Goal: Task Accomplishment & Management: Complete application form

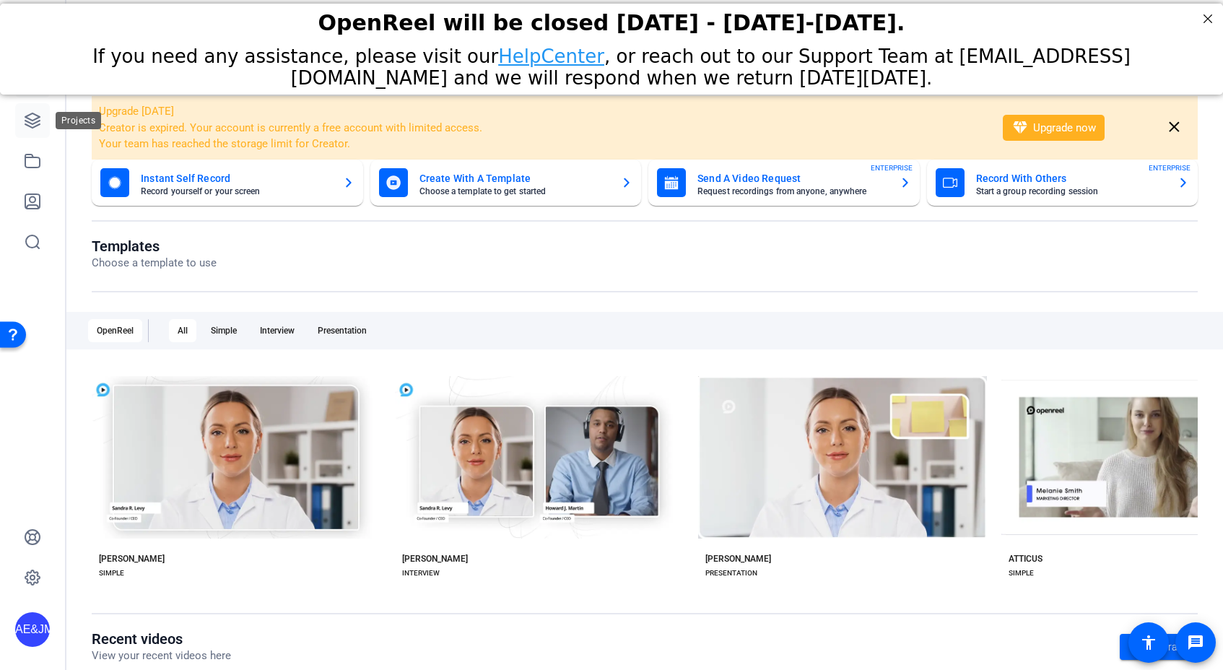
click at [26, 119] on icon at bounding box center [32, 120] width 17 height 17
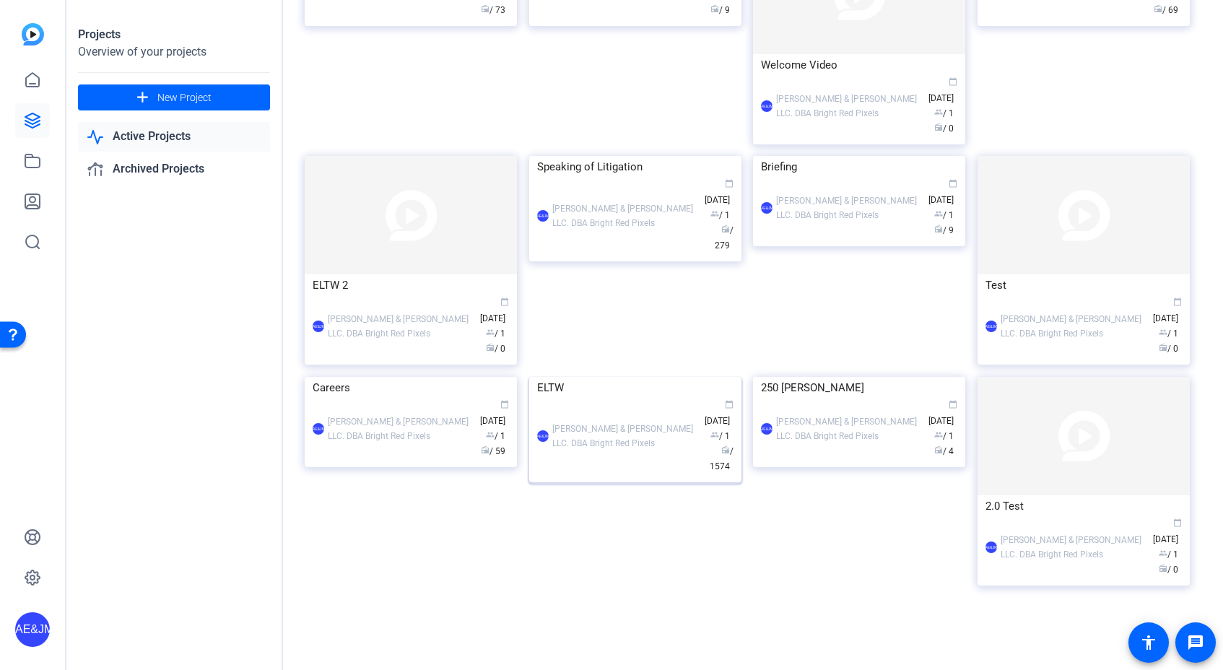
scroll to position [503, 0]
click at [652, 398] on div "ELTW" at bounding box center [635, 388] width 196 height 22
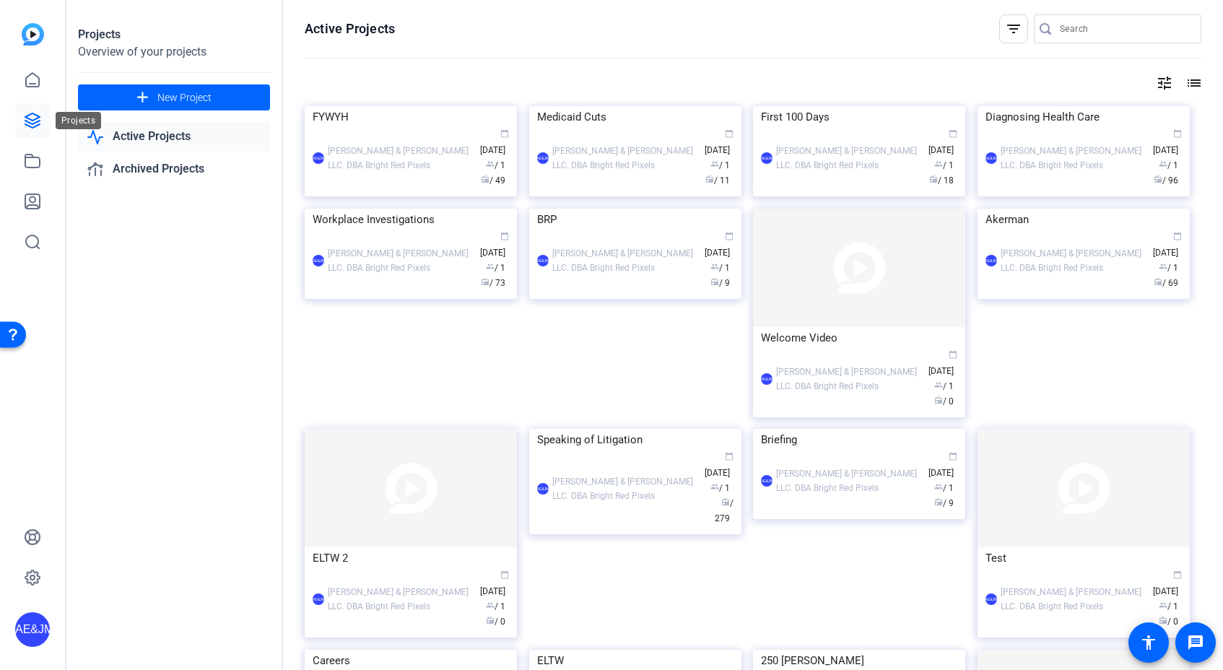
click at [20, 114] on link at bounding box center [32, 120] width 35 height 35
drag, startPoint x: 27, startPoint y: 121, endPoint x: 231, endPoint y: 241, distance: 236.2
click at [27, 121] on icon at bounding box center [32, 120] width 14 height 14
click at [193, 344] on div "Projects Overview of your projects add New Project Active Projects Archived Pro…" at bounding box center [174, 335] width 217 height 670
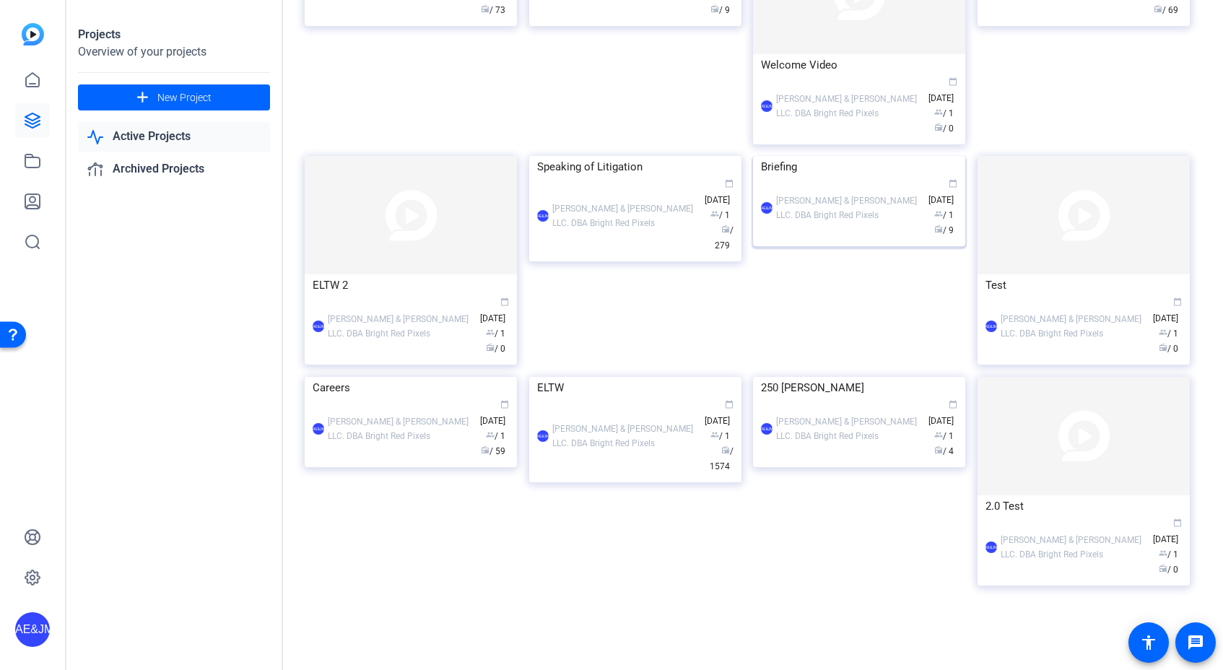
scroll to position [412, 0]
click at [524, 346] on div "ELTW 2 AE&JMLDBRP [PERSON_NAME] & [PERSON_NAME] LLC. DBA Bright Red Pixels cale…" at bounding box center [417, 266] width 224 height 221
click at [554, 178] on div "Speaking of Litigation" at bounding box center [635, 167] width 196 height 22
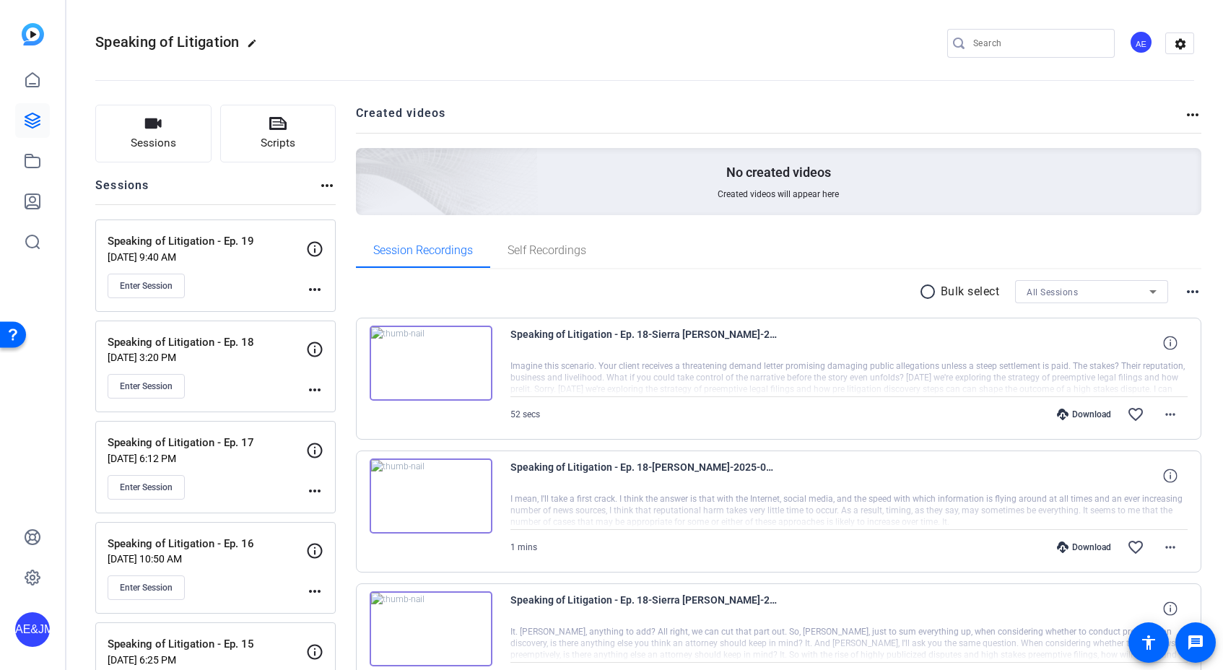
click at [318, 294] on mat-icon "more_horiz" at bounding box center [314, 289] width 17 height 17
click at [318, 292] on div at bounding box center [611, 335] width 1223 height 670
click at [164, 139] on span "Sessions" at bounding box center [153, 143] width 45 height 17
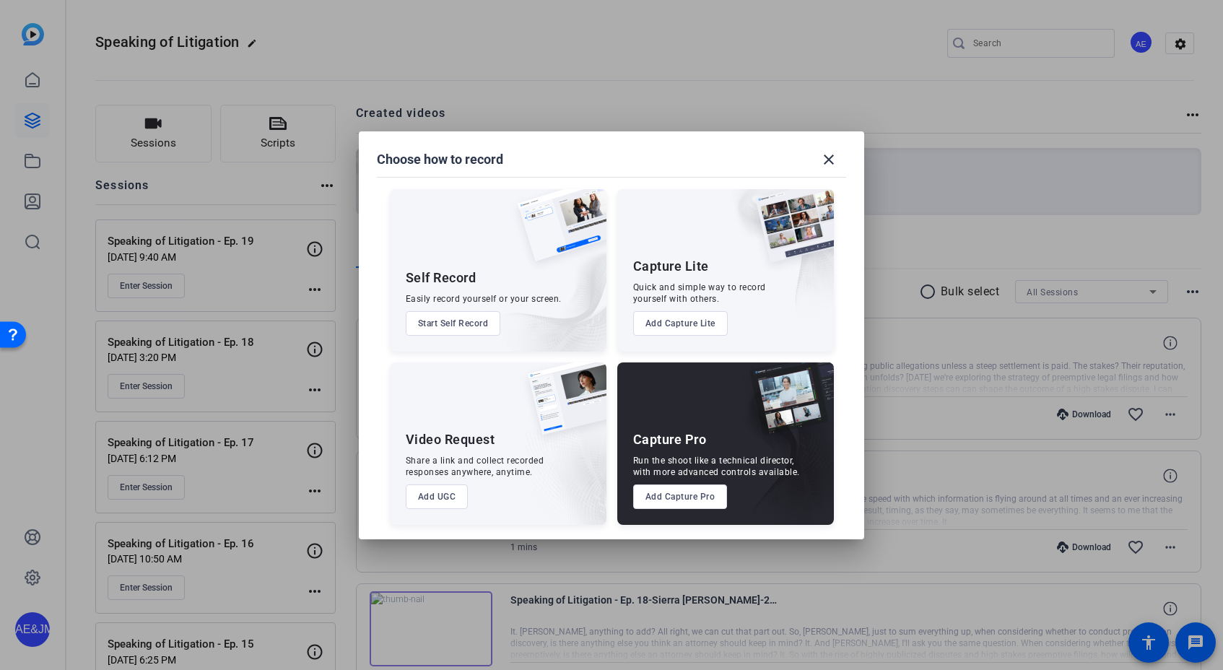
click at [660, 502] on button "Add Capture Pro" at bounding box center [680, 496] width 95 height 25
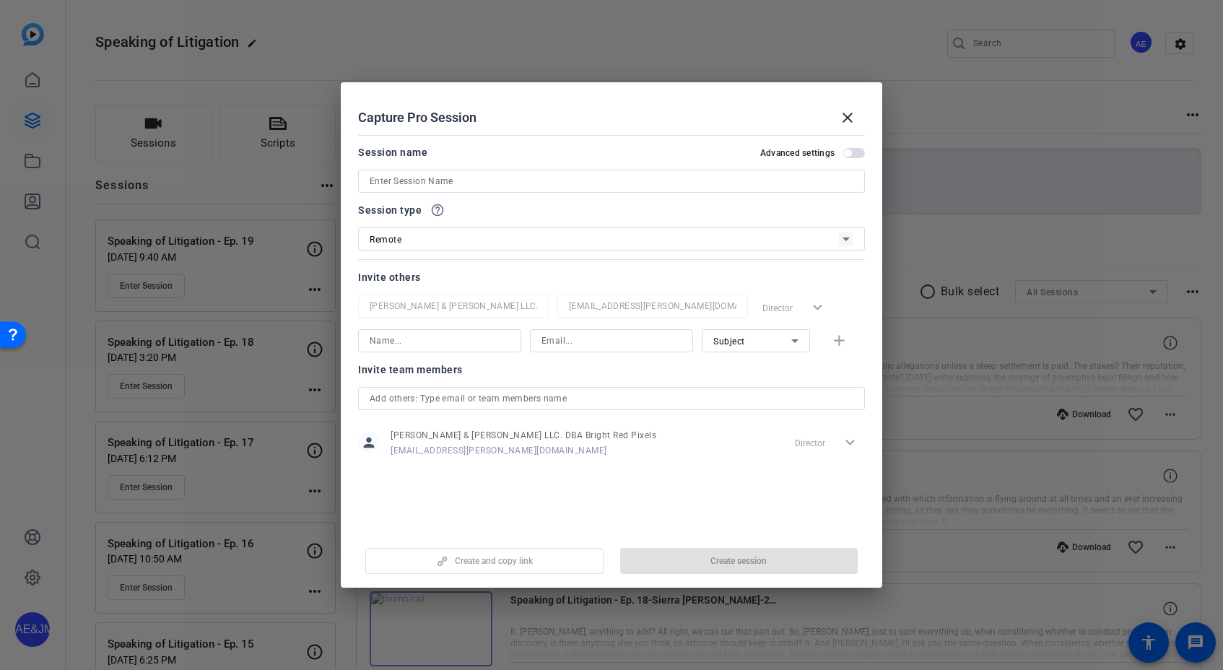
click at [424, 173] on input at bounding box center [612, 180] width 484 height 17
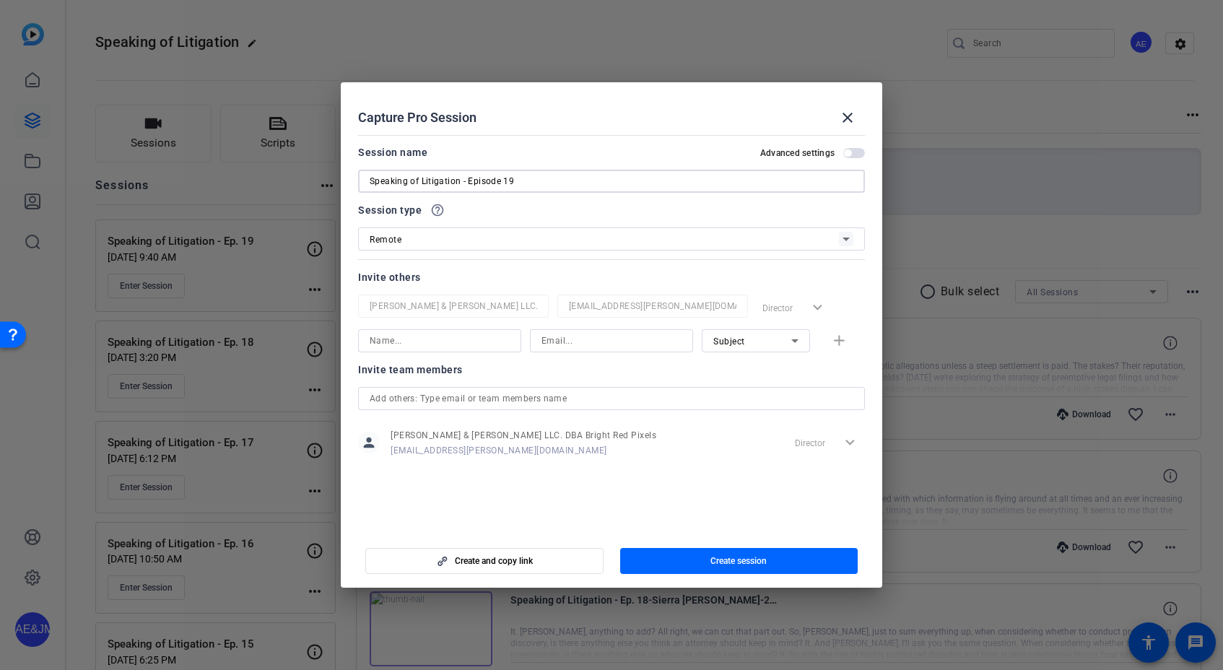
type input "Speaking of Litigation - Episode 19"
click at [398, 341] on input at bounding box center [440, 340] width 140 height 17
type input "[PERSON_NAME]"
click at [568, 341] on input at bounding box center [611, 340] width 140 height 17
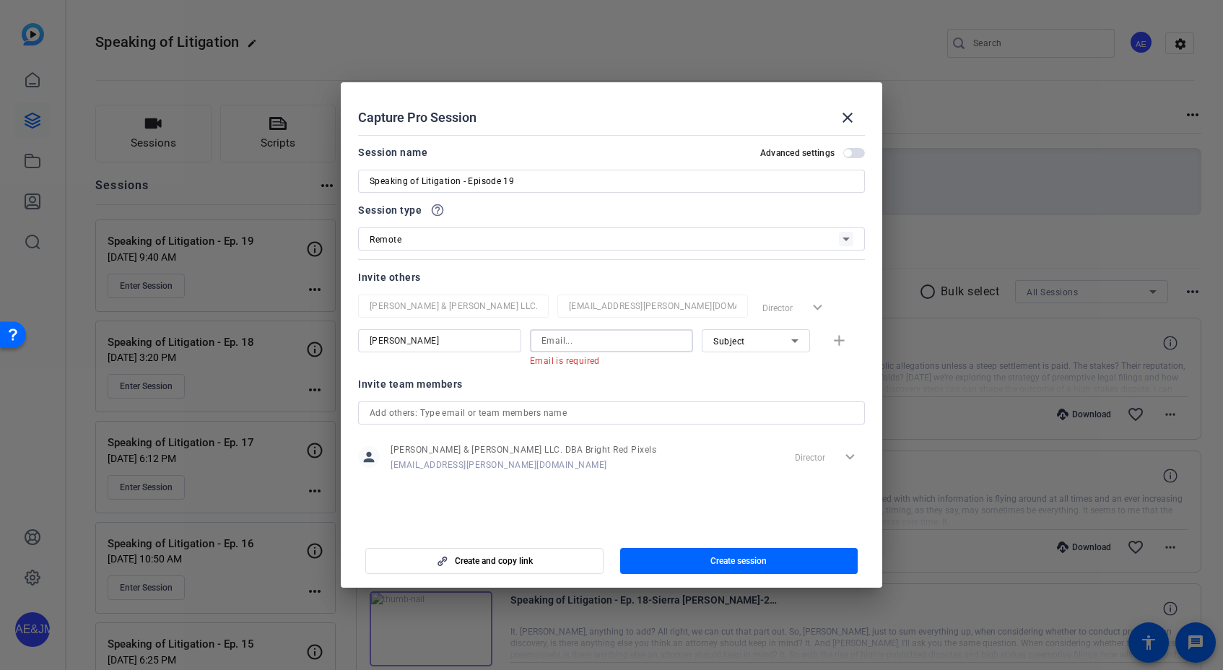
click at [616, 336] on input at bounding box center [611, 340] width 140 height 17
paste input "[EMAIL_ADDRESS][DOMAIN_NAME]"
type input "[EMAIL_ADDRESS][DOMAIN_NAME]"
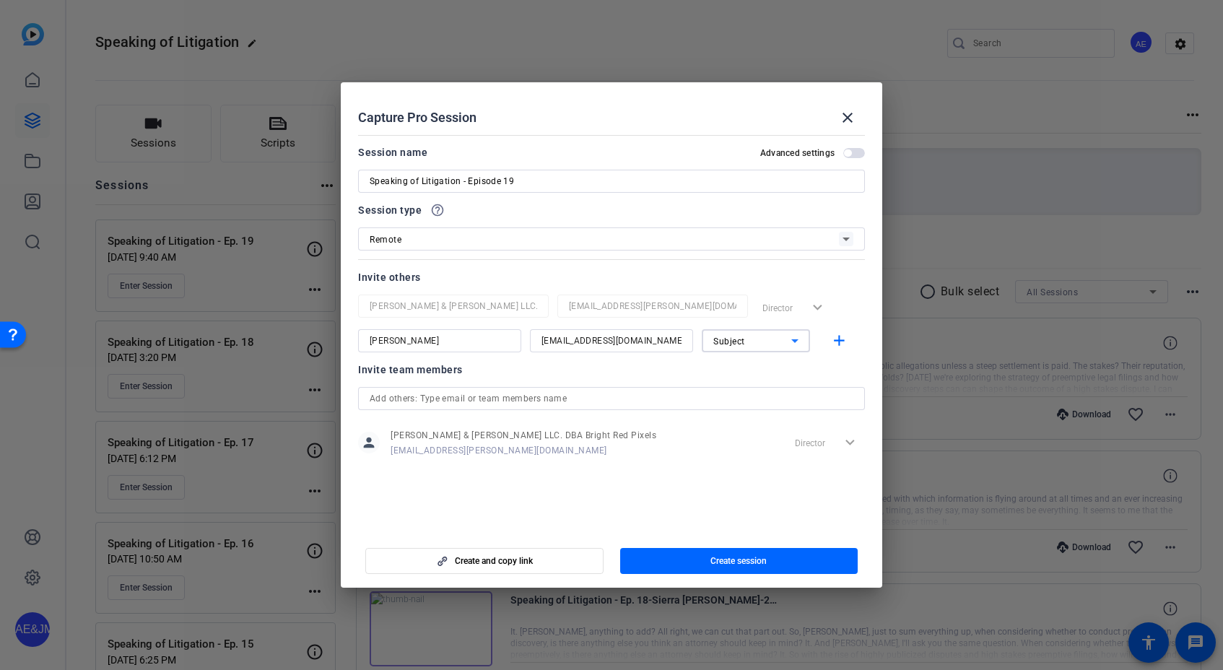
click at [761, 348] on div "Subject" at bounding box center [752, 341] width 78 height 18
drag, startPoint x: 754, startPoint y: 368, endPoint x: 826, endPoint y: 359, distance: 72.1
click at [754, 368] on span "Collaborator" at bounding box center [739, 369] width 53 height 17
click at [836, 345] on mat-icon "add" at bounding box center [839, 341] width 18 height 18
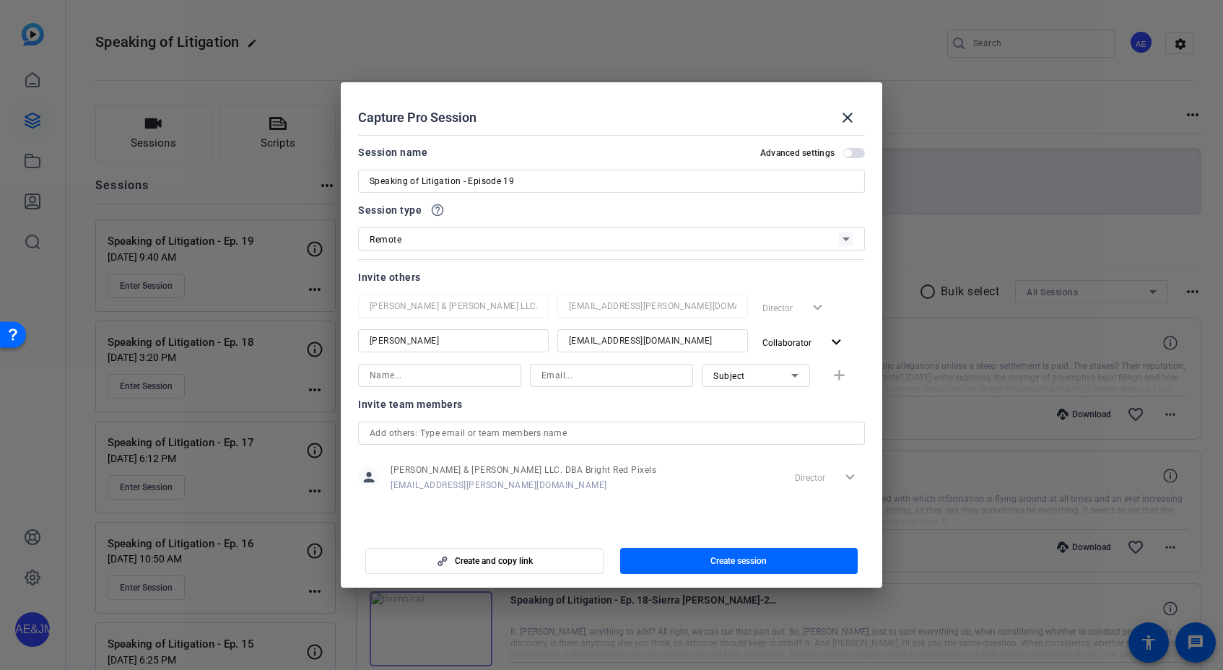
click at [403, 372] on input at bounding box center [440, 375] width 140 height 17
type input "[PERSON_NAME]"
click at [624, 369] on input at bounding box center [611, 375] width 140 height 17
paste input "[PERSON_NAME][EMAIL_ADDRESS][DOMAIN_NAME]"
type input "[PERSON_NAME][EMAIL_ADDRESS][DOMAIN_NAME]"
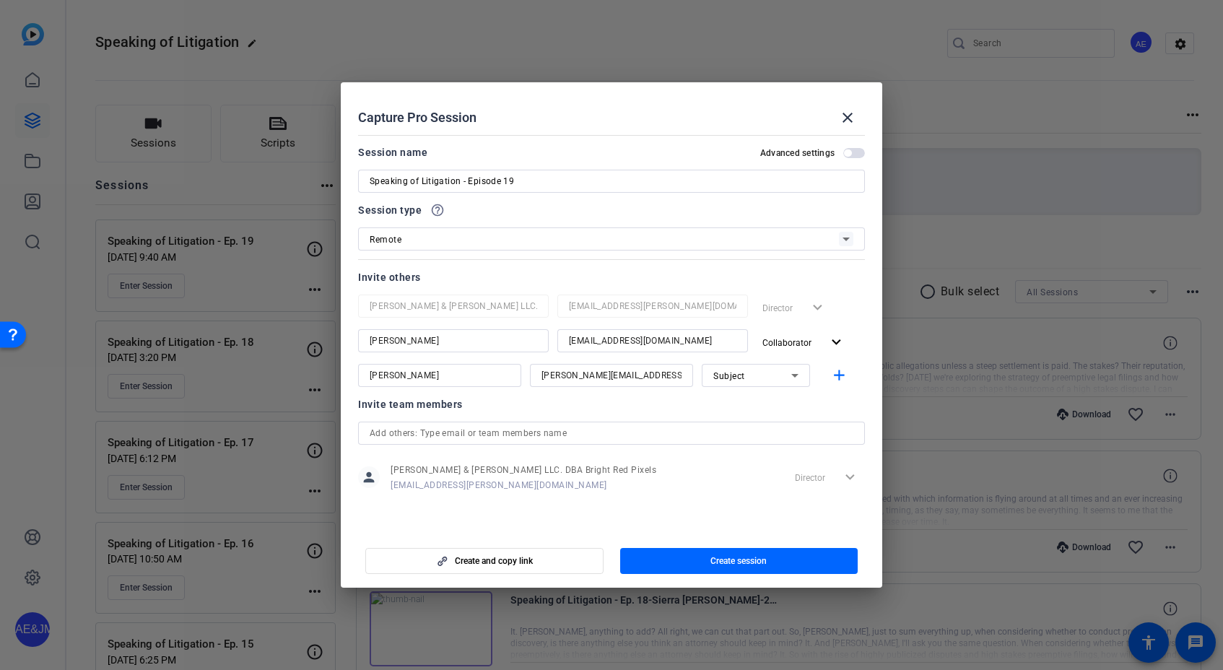
click at [735, 385] on div "Subject" at bounding box center [755, 375] width 85 height 23
click at [738, 403] on span "Collaborator" at bounding box center [739, 404] width 53 height 17
click at [841, 381] on mat-icon "add" at bounding box center [839, 376] width 18 height 18
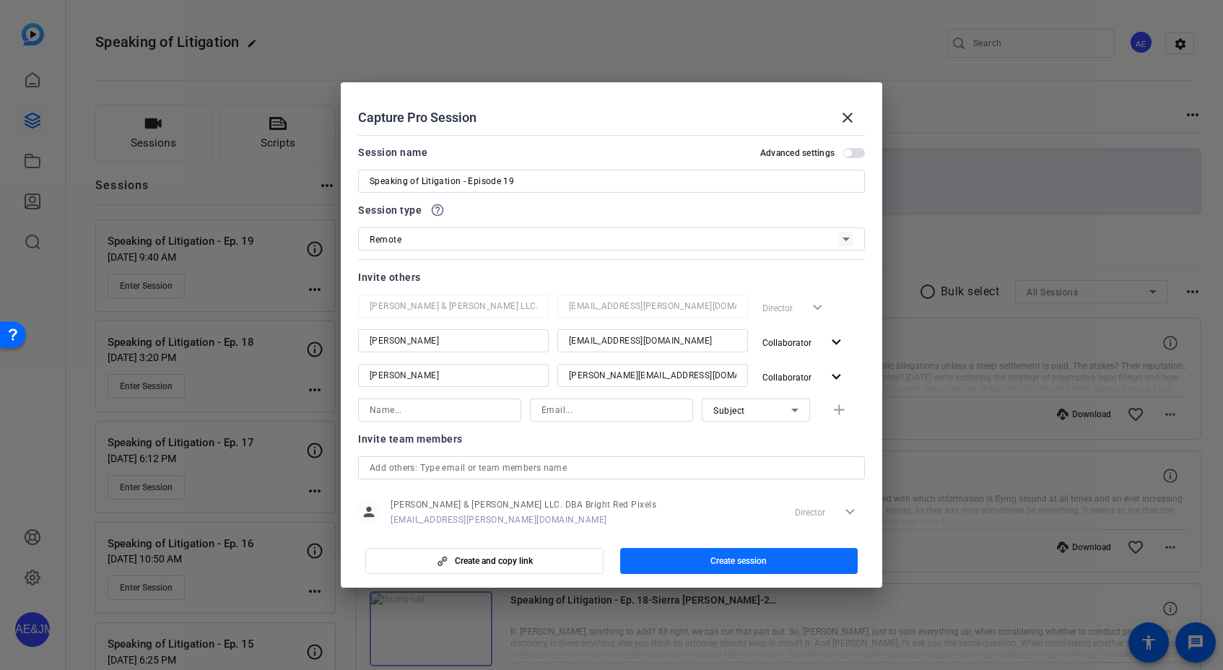
click at [721, 560] on span "Create session" at bounding box center [738, 561] width 56 height 12
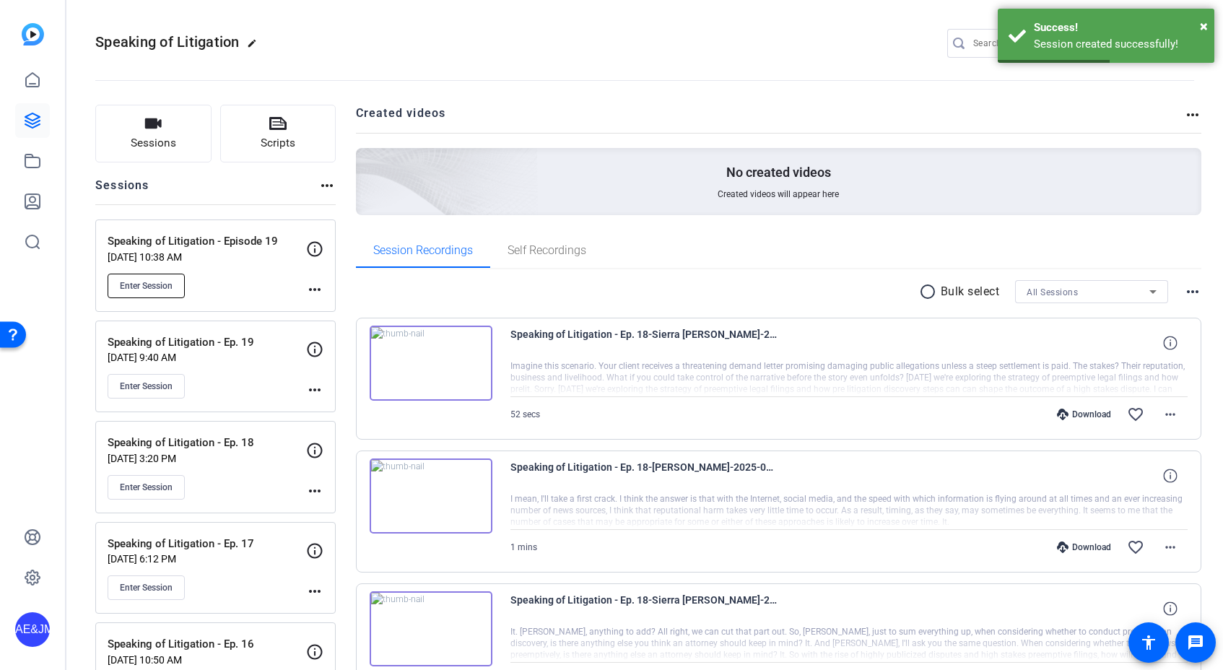
click at [152, 284] on span "Enter Session" at bounding box center [146, 286] width 53 height 12
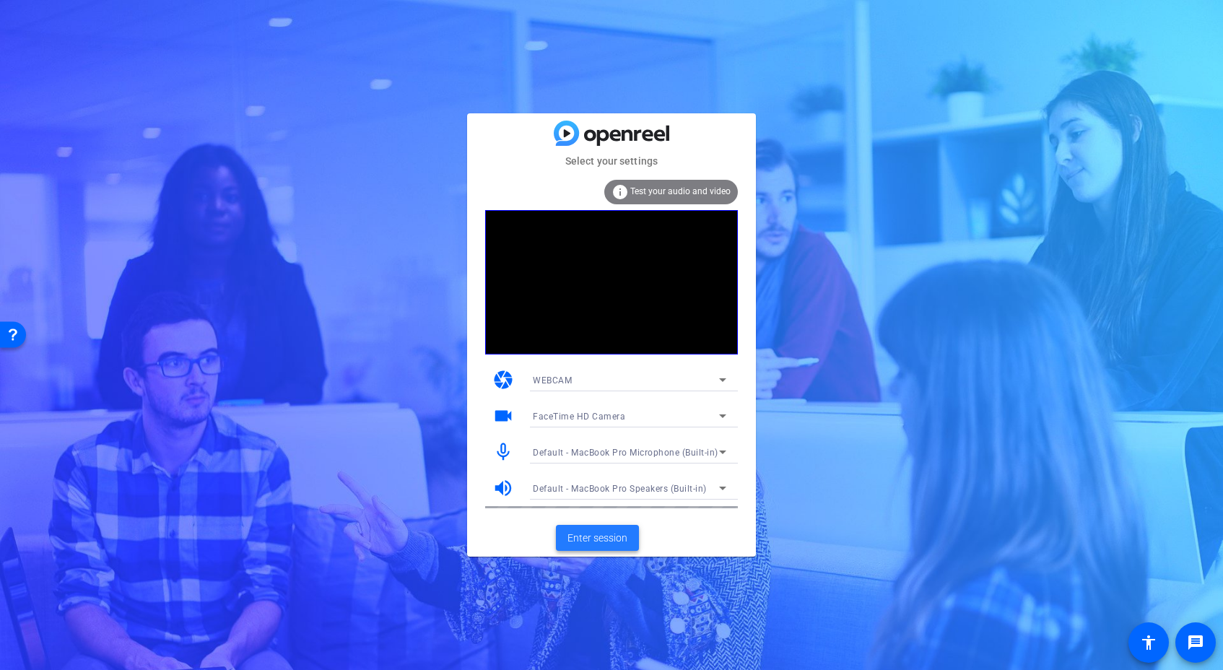
click at [614, 540] on span "Enter session" at bounding box center [597, 537] width 60 height 15
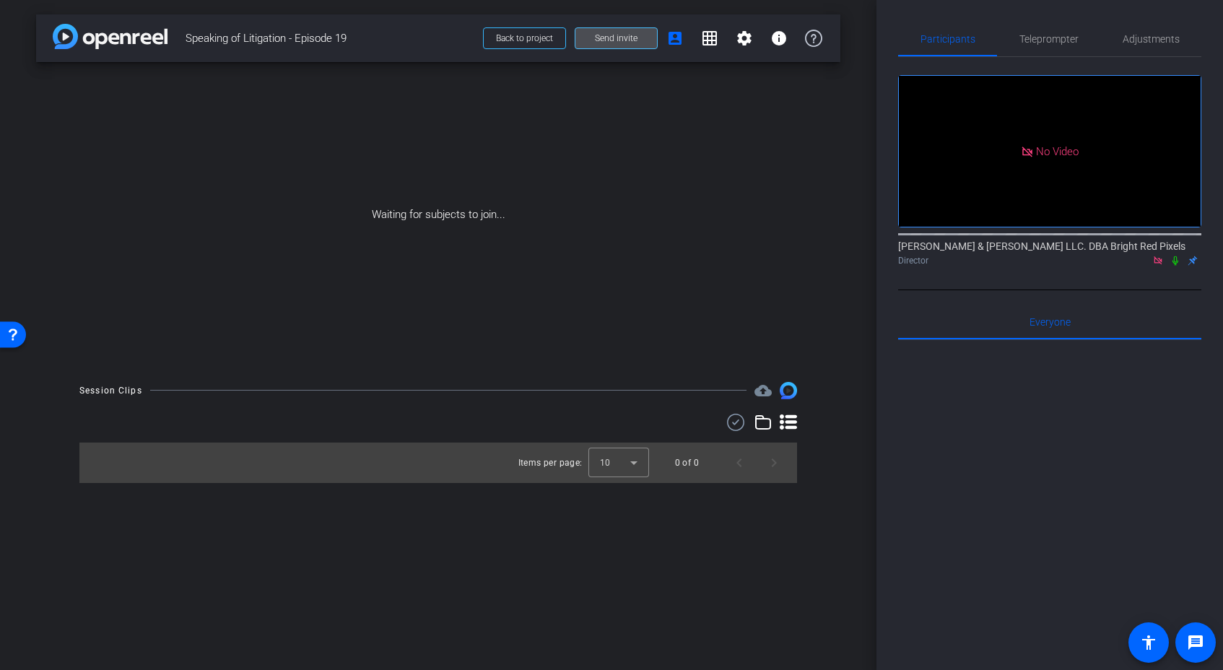
click at [627, 40] on span "Send invite" at bounding box center [616, 38] width 43 height 12
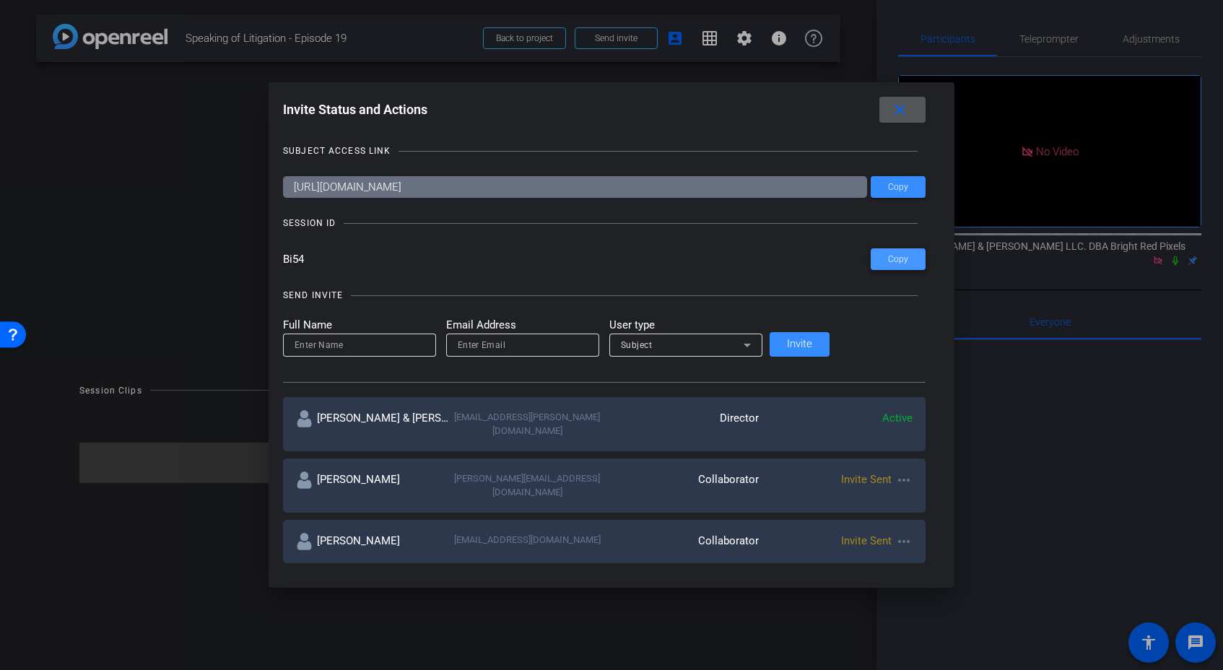
click at [888, 263] on span "Copy" at bounding box center [898, 259] width 20 height 11
